Goal: Information Seeking & Learning: Learn about a topic

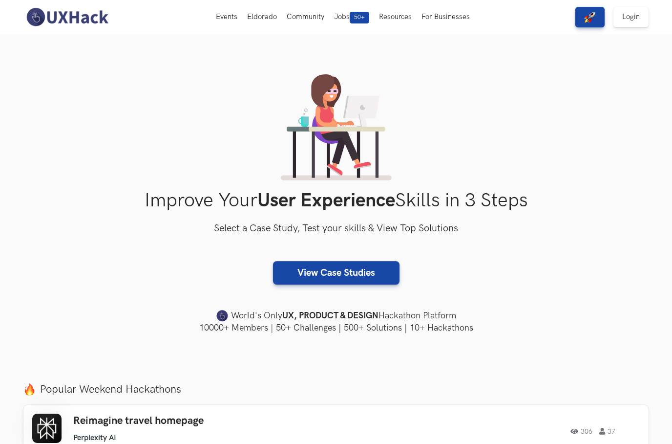
click at [368, 267] on link "View Case Studies" at bounding box center [336, 272] width 127 height 23
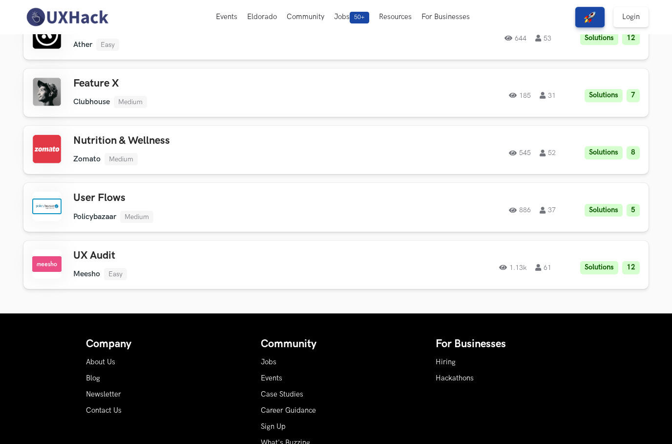
scroll to position [984, 0]
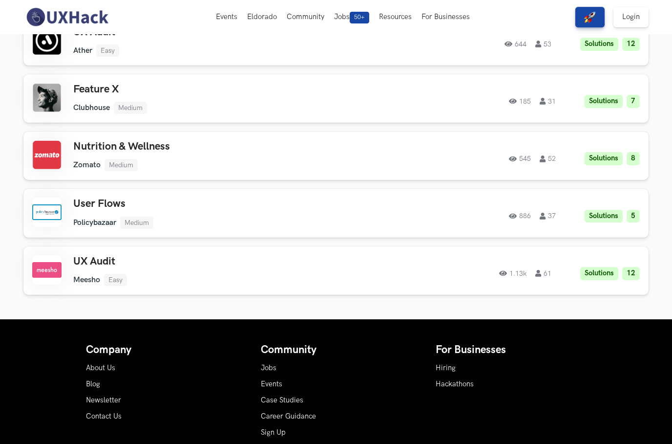
click at [403, 204] on div "886 37 Solutions 5" at bounding box center [507, 213] width 266 height 19
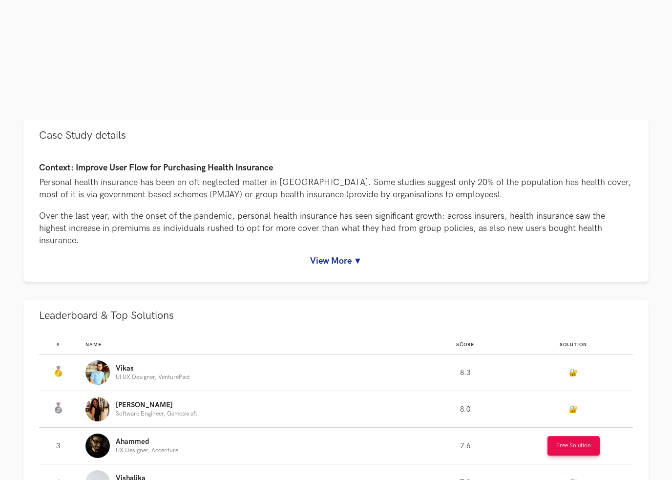
scroll to position [337, 0]
click at [350, 260] on link "View More ▼" at bounding box center [336, 262] width 594 height 10
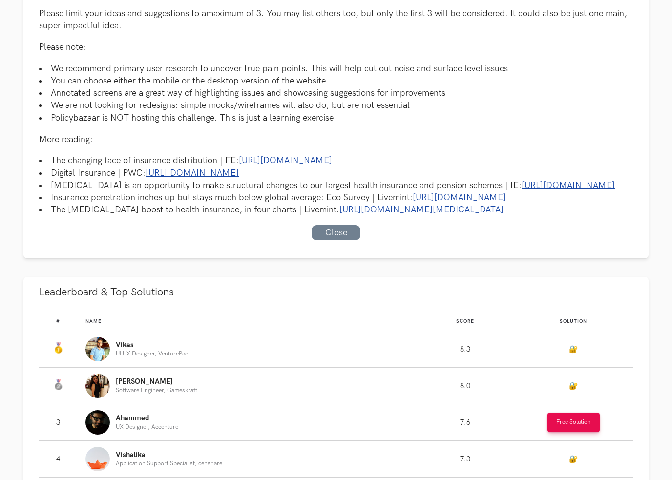
scroll to position [763, 0]
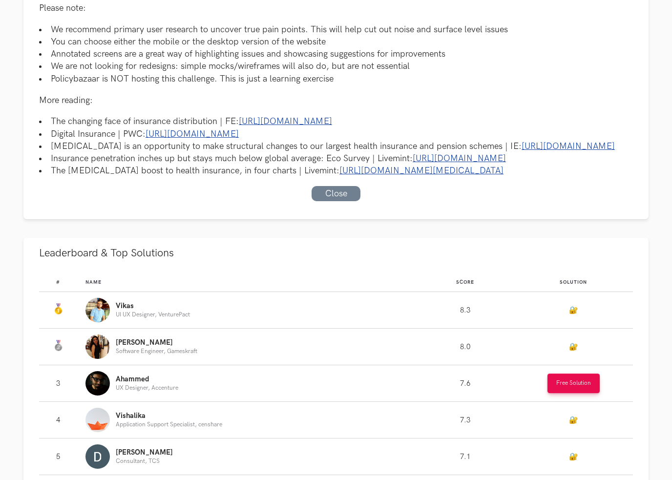
click at [574, 315] on link "🔐" at bounding box center [573, 310] width 9 height 8
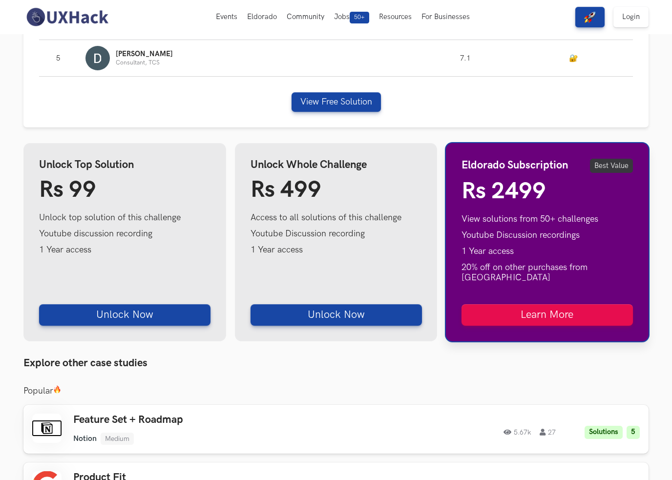
scroll to position [1200, 0]
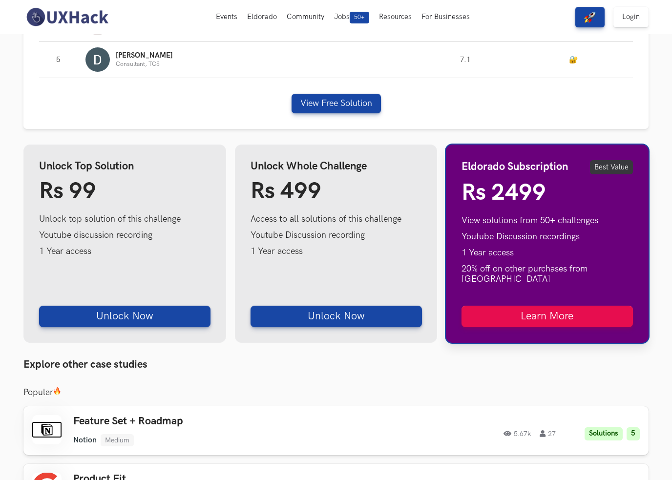
click at [635, 10] on link "Login" at bounding box center [631, 17] width 35 height 21
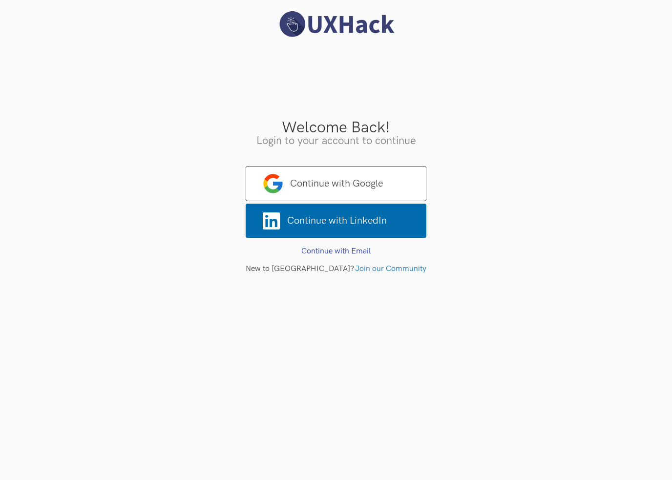
click at [385, 186] on span "Continue with Google" at bounding box center [336, 183] width 181 height 35
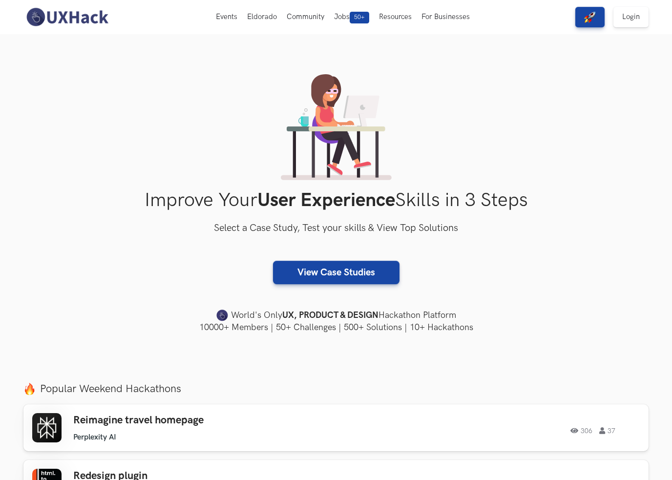
click at [635, 15] on link "Login" at bounding box center [631, 17] width 35 height 21
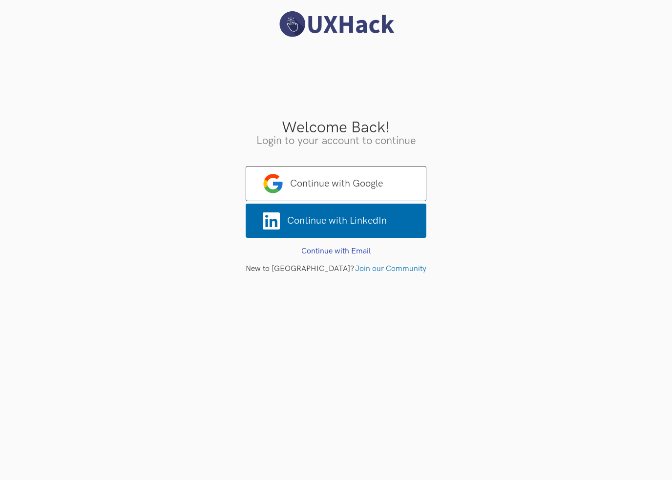
click at [387, 180] on span "Continue with Google" at bounding box center [336, 183] width 181 height 35
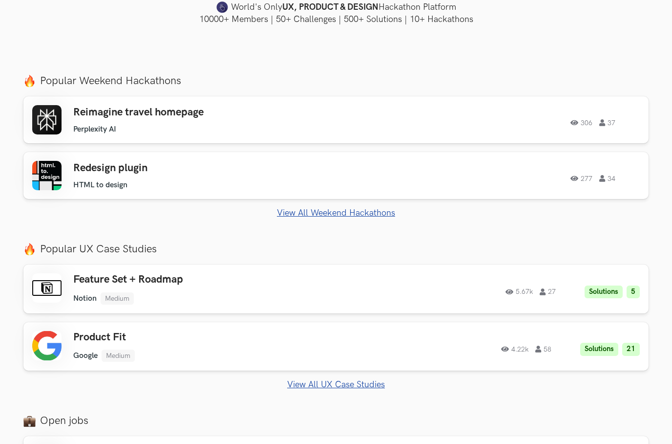
scroll to position [308, 0]
click at [375, 213] on link "View All Weekend Hackathons" at bounding box center [335, 213] width 625 height 10
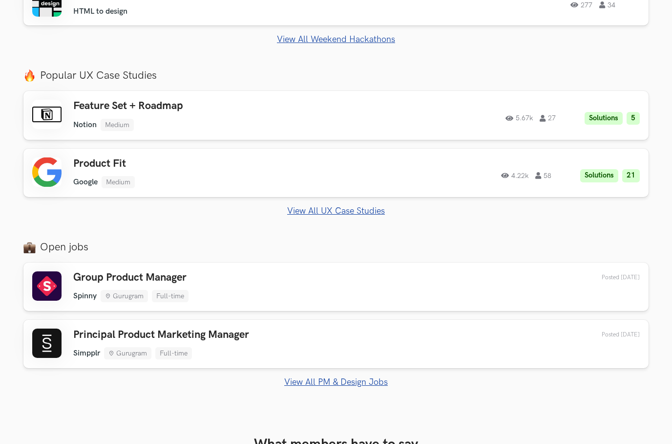
scroll to position [482, 0]
click at [374, 209] on link "View All UX Case Studies" at bounding box center [335, 210] width 625 height 10
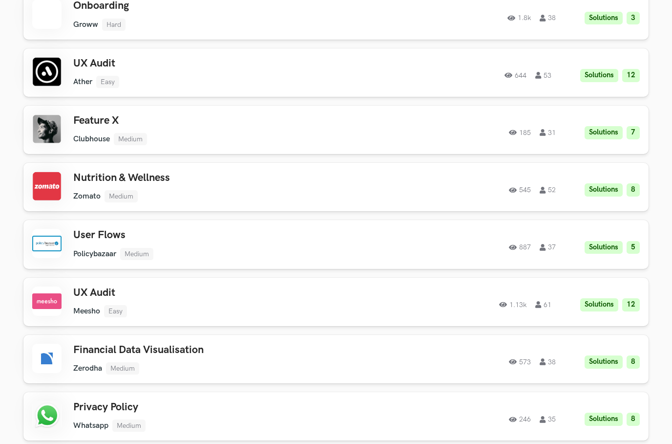
scroll to position [955, 0]
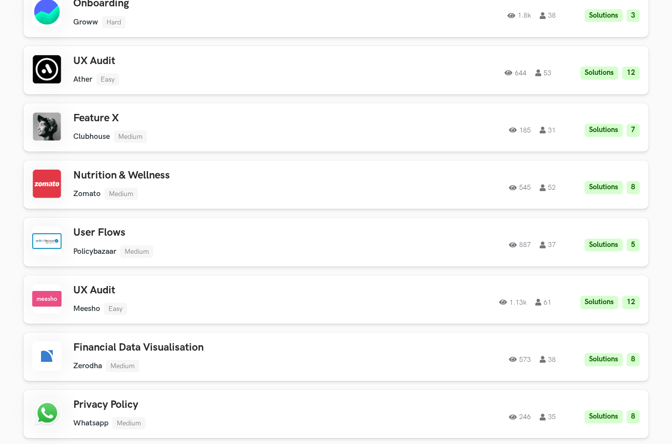
click at [433, 223] on link "User Flows Policybazaar Medium Policybazaar Medium Solutions 5 887 37 887 37 So…" at bounding box center [335, 241] width 625 height 48
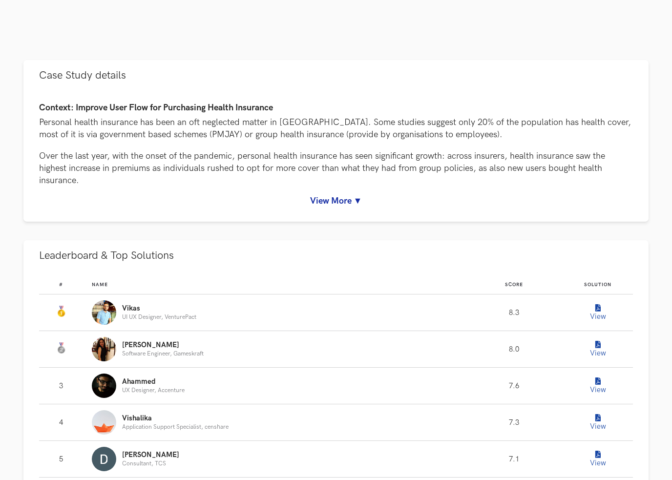
click at [601, 312] on button "View" at bounding box center [598, 313] width 20 height 20
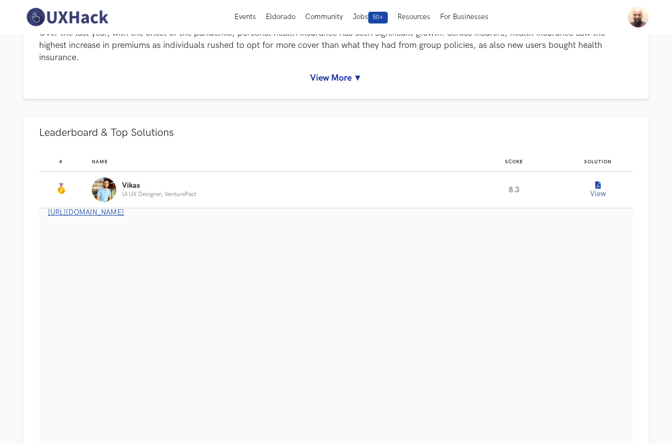
scroll to position [517, 0]
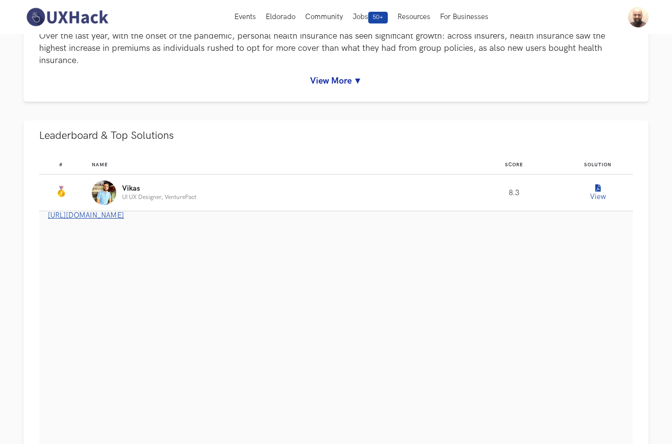
click at [124, 219] on span "[URL][DOMAIN_NAME]" at bounding box center [86, 215] width 76 height 8
